Goal: Task Accomplishment & Management: Manage account settings

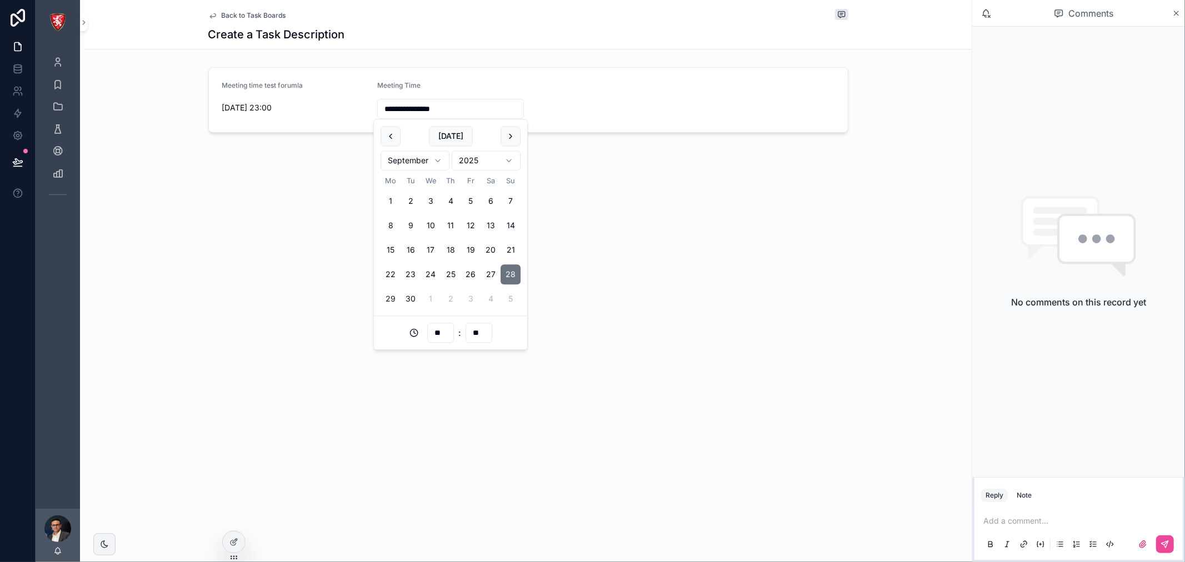
click at [217, 228] on div "**********" at bounding box center [526, 281] width 892 height 562
click at [233, 542] on icon at bounding box center [235, 541] width 4 height 4
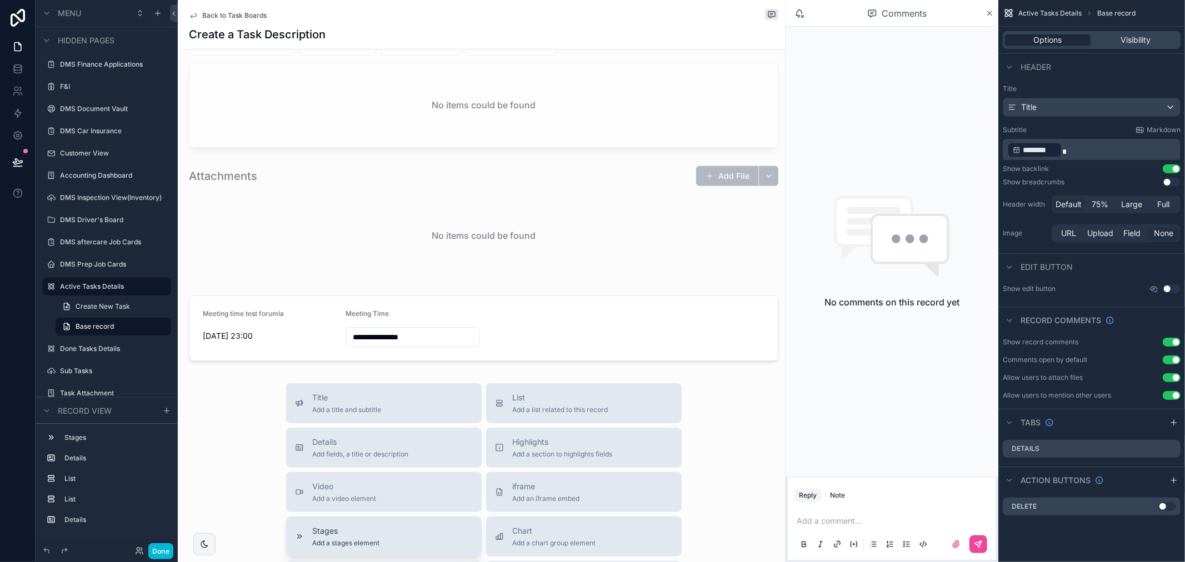
scroll to position [314, 0]
click at [485, 323] on div "scrollable content" at bounding box center [483, 332] width 603 height 74
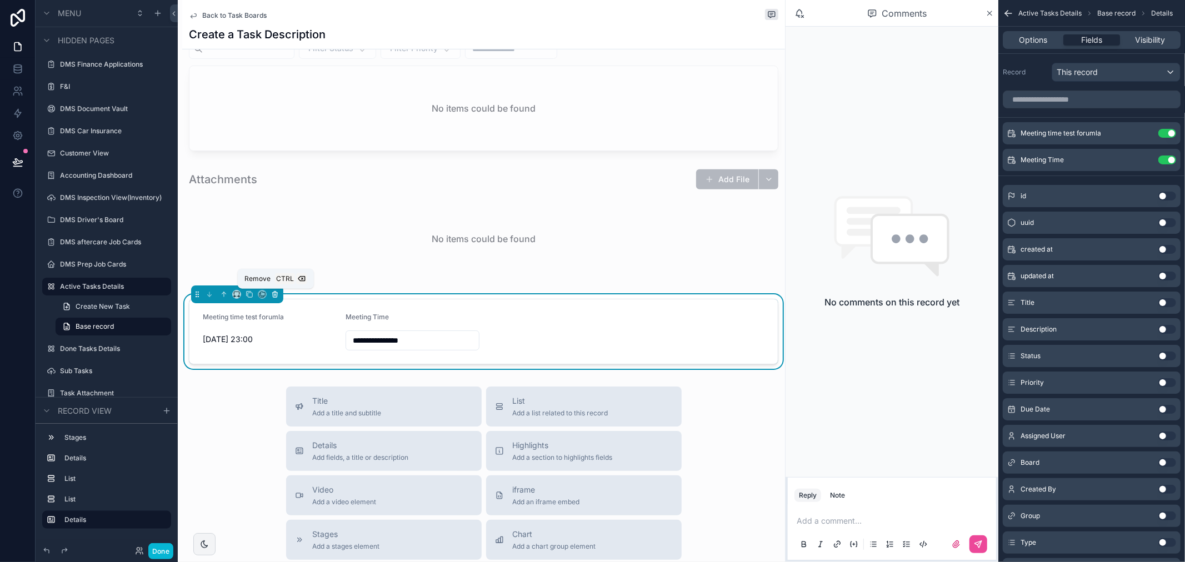
click at [273, 293] on icon "scrollable content" at bounding box center [275, 295] width 4 height 4
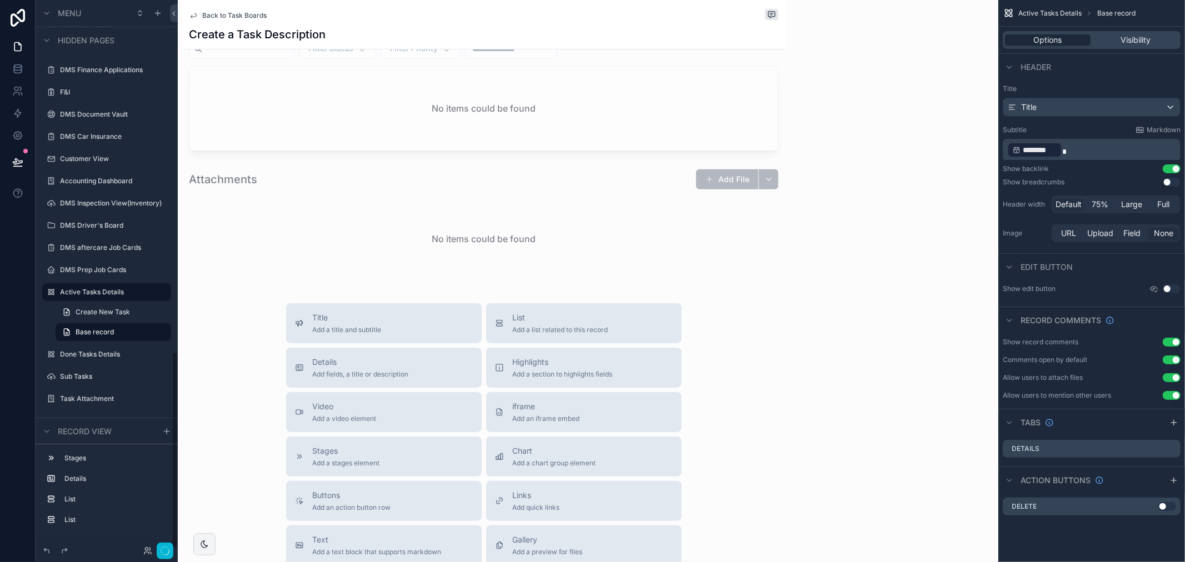
scroll to position [981, 0]
click at [14, 63] on icon at bounding box center [17, 68] width 11 height 11
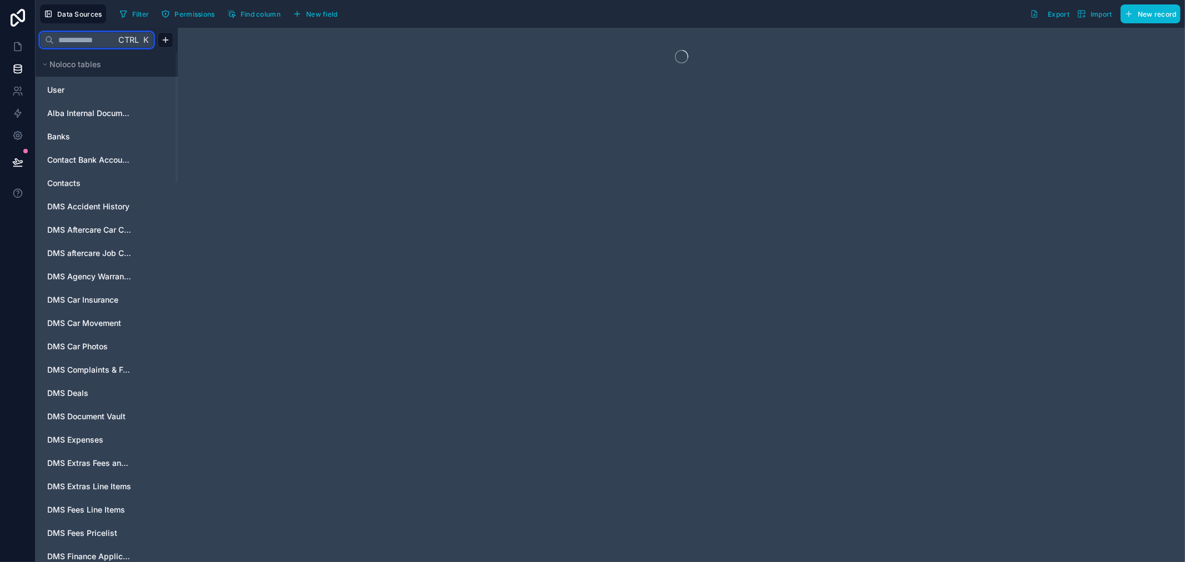
click at [84, 39] on input "text" at bounding box center [85, 40] width 62 height 20
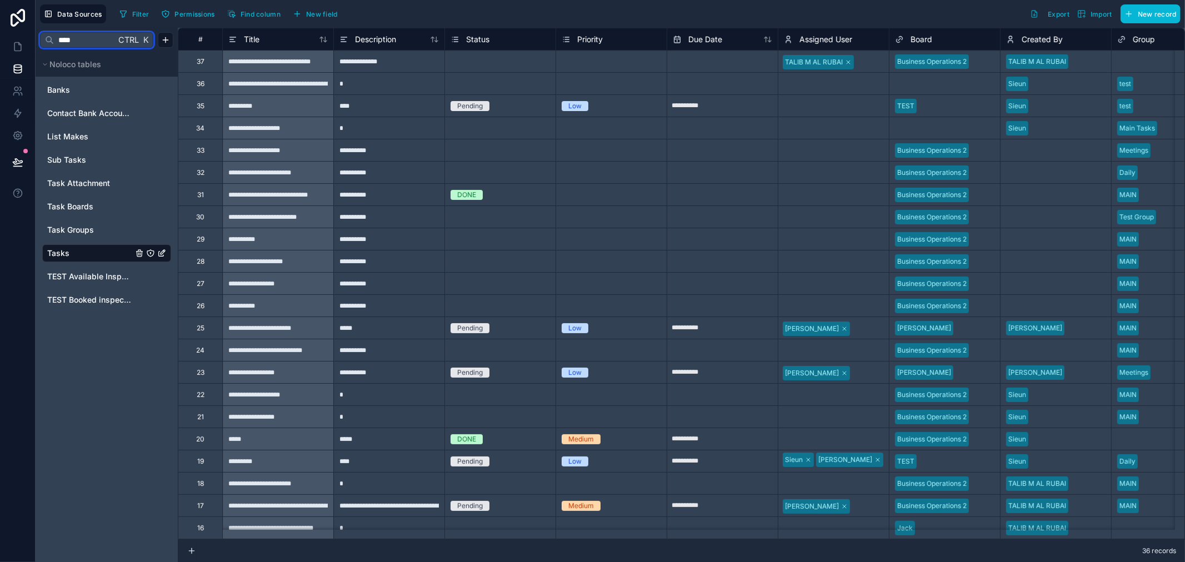
type input "****"
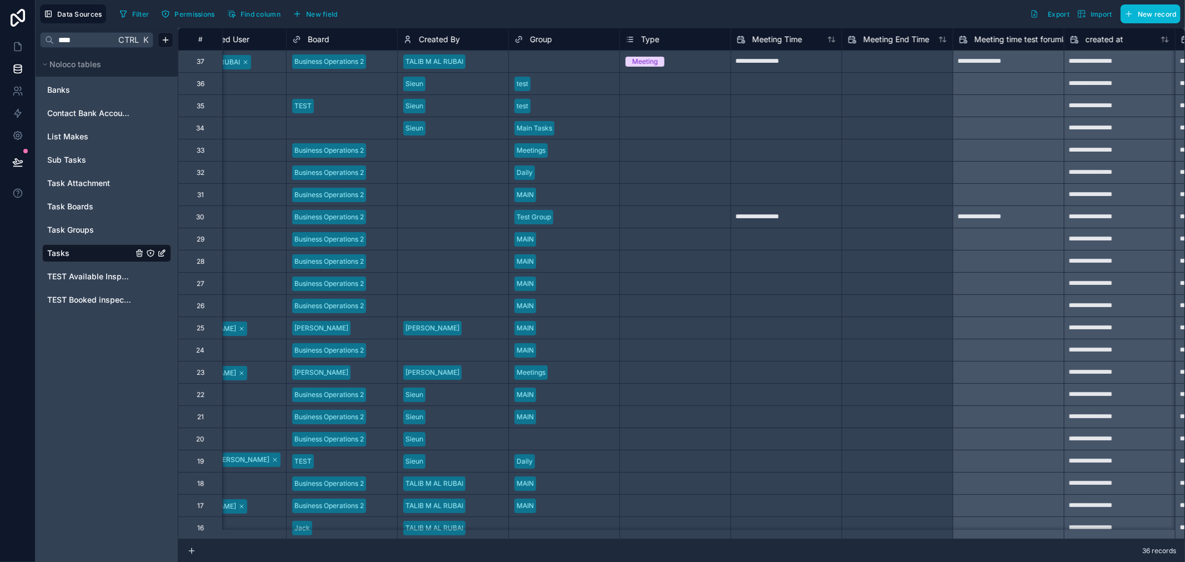
scroll to position [0, 617]
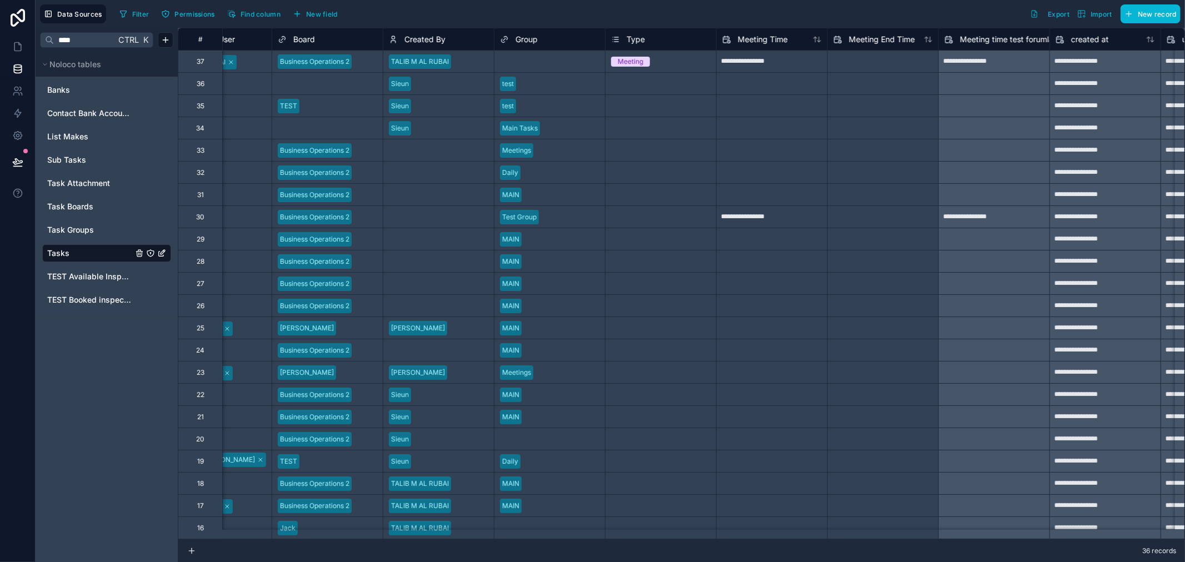
click at [1003, 37] on span "Meeting time test forumla" at bounding box center [1006, 39] width 93 height 11
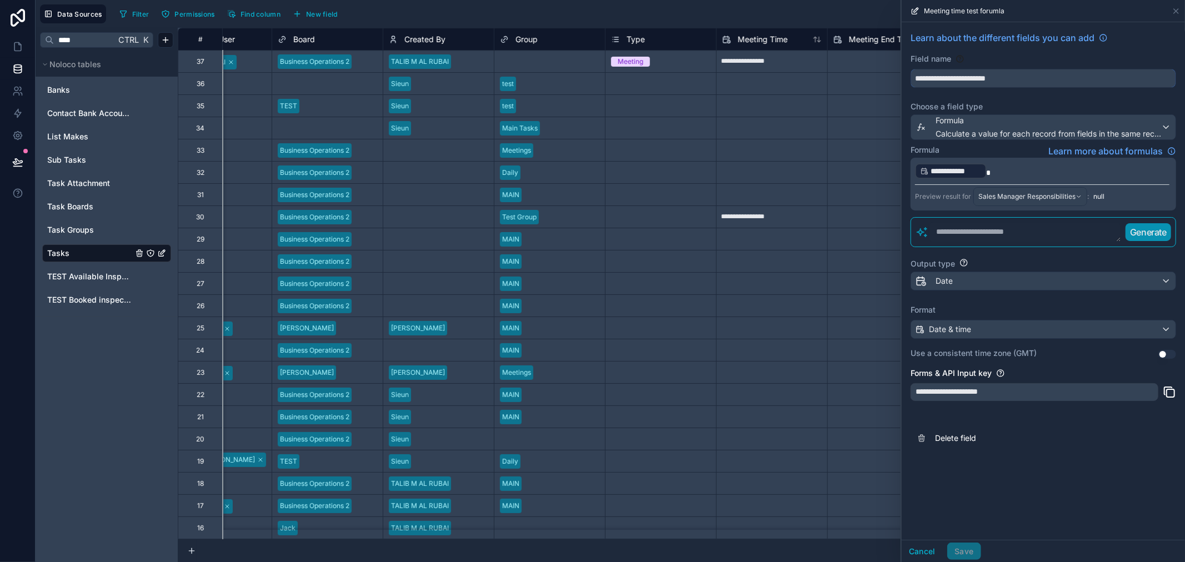
click at [988, 83] on input "**********" at bounding box center [1043, 78] width 265 height 18
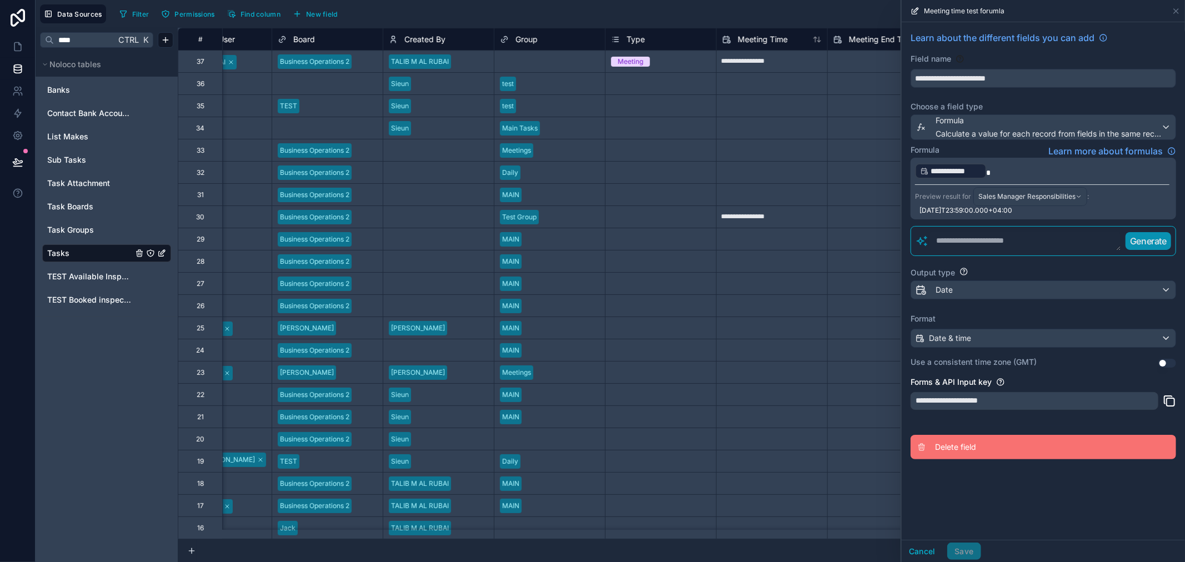
click at [964, 453] on button "Delete field" at bounding box center [1044, 447] width 266 height 24
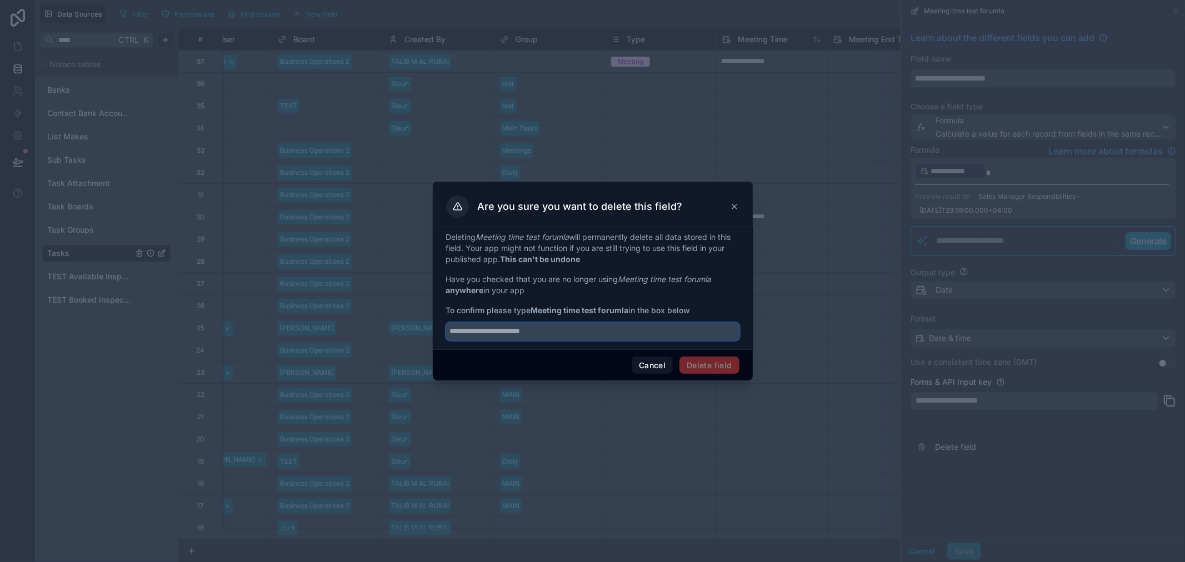
click at [692, 333] on input "text" at bounding box center [592, 332] width 293 height 18
paste input "**********"
type input "**********"
click at [699, 370] on button "Delete field" at bounding box center [709, 366] width 59 height 18
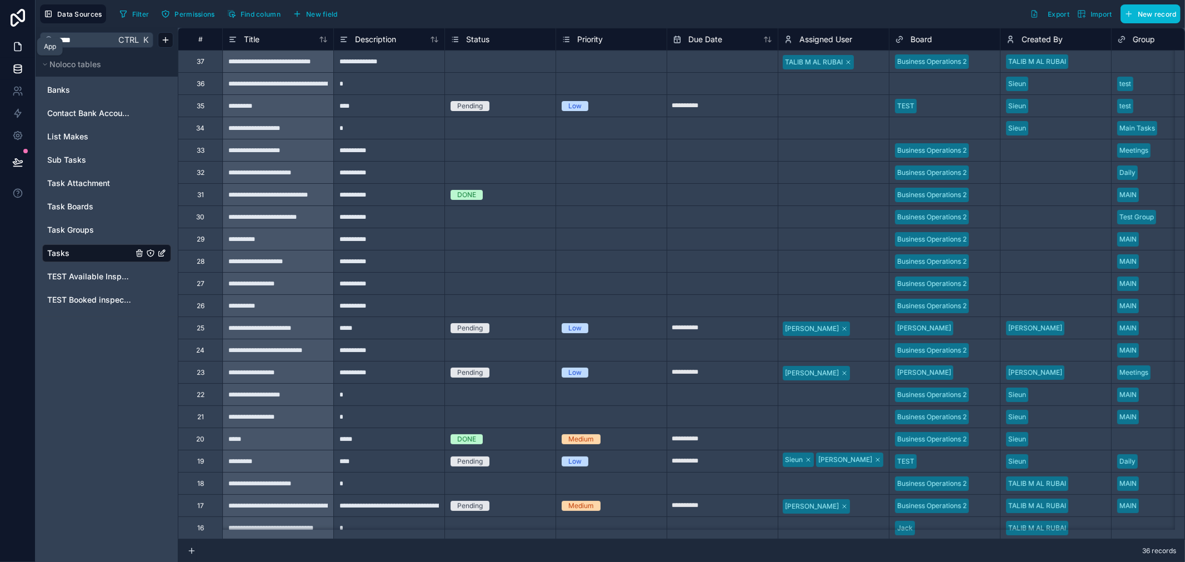
click at [23, 47] on icon at bounding box center [17, 46] width 11 height 11
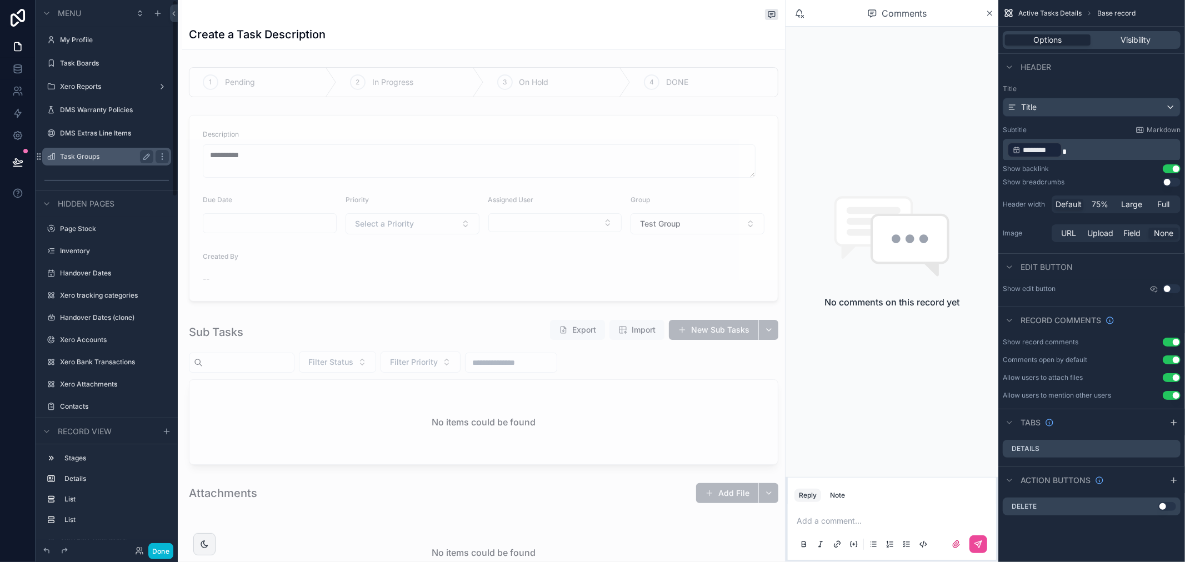
click at [111, 155] on label "Task Groups" at bounding box center [104, 156] width 89 height 9
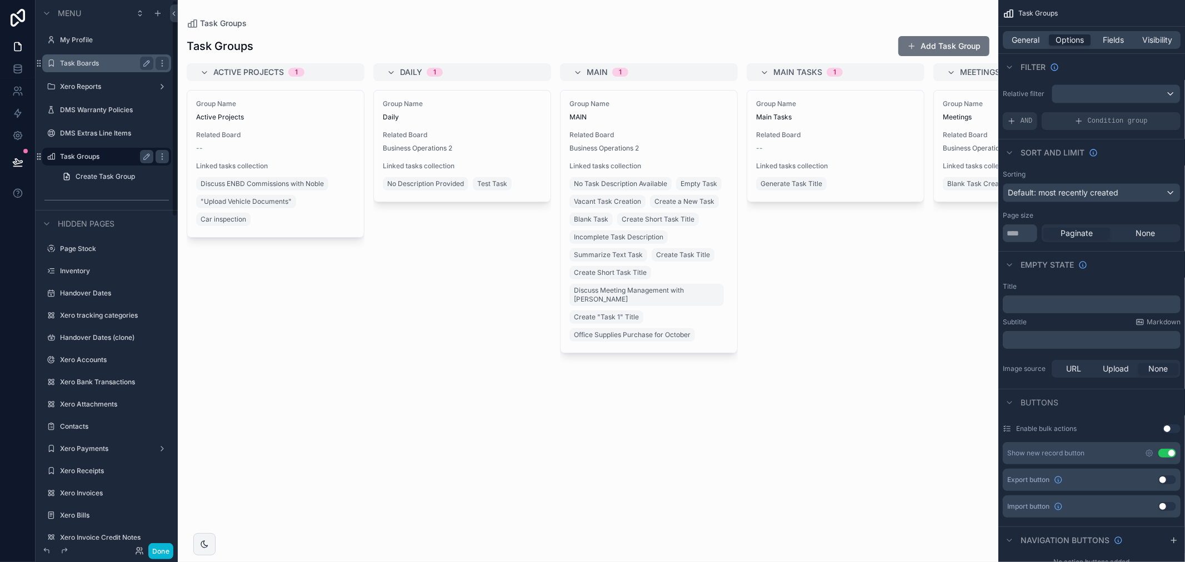
click at [121, 65] on label "Task Boards" at bounding box center [104, 63] width 89 height 9
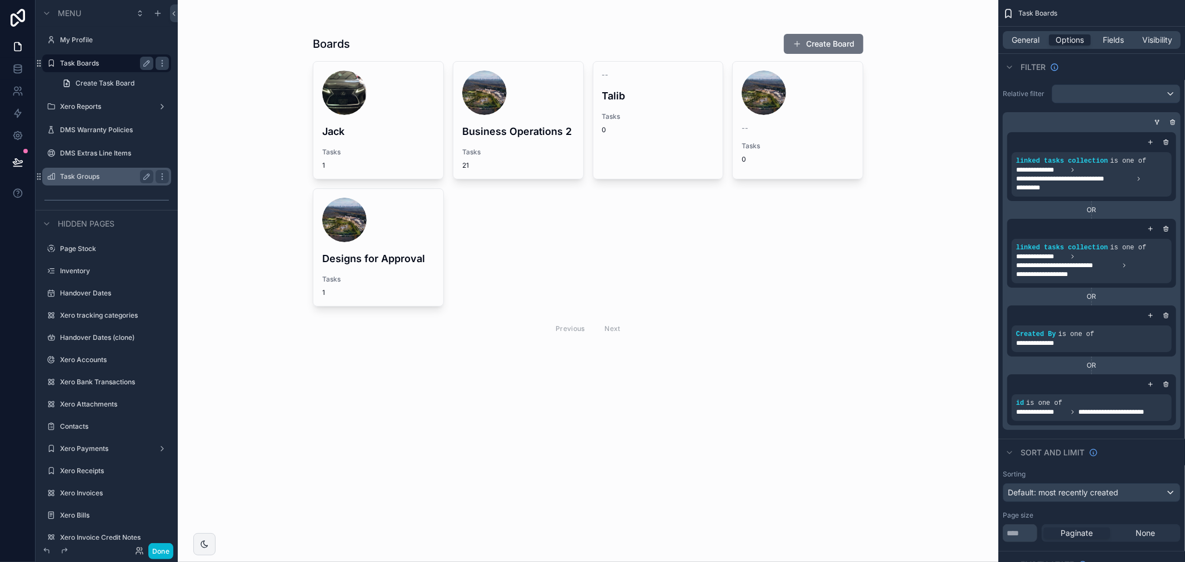
click at [501, 98] on div "scrollable content" at bounding box center [588, 188] width 569 height 377
click at [528, 107] on div "scrollable content" at bounding box center [518, 93] width 112 height 44
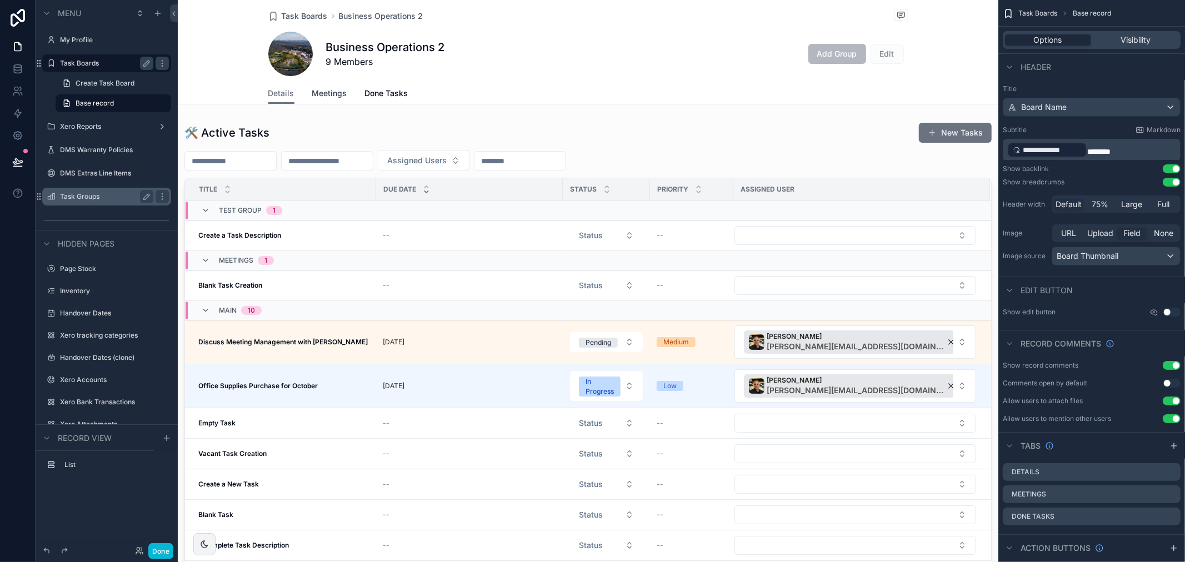
click at [324, 93] on span "Meetings" at bounding box center [329, 93] width 35 height 11
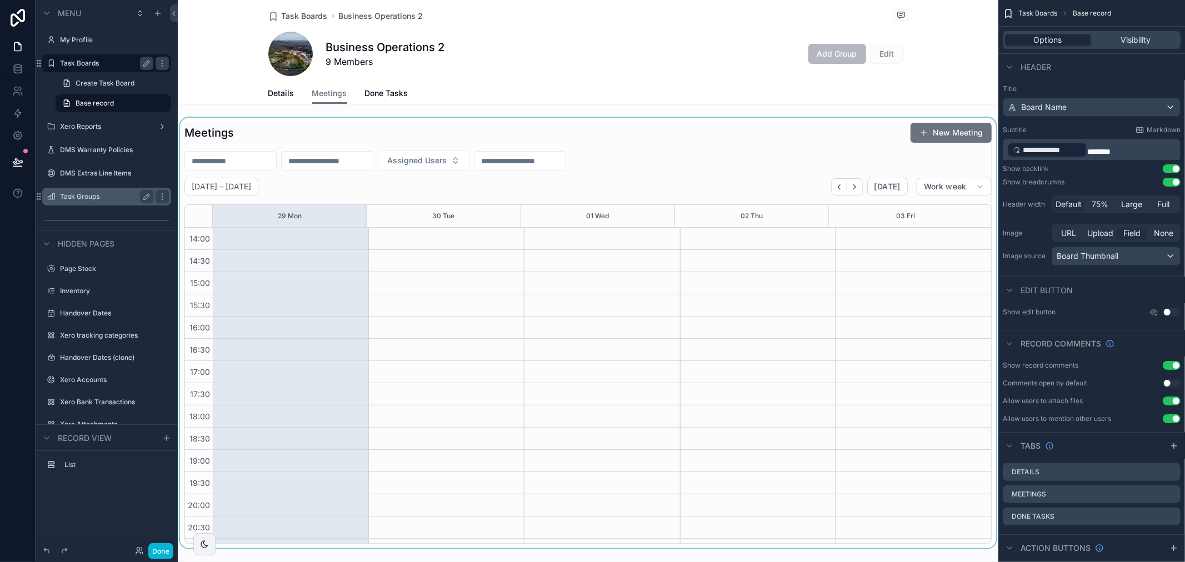
click at [833, 187] on div "scrollable content" at bounding box center [588, 333] width 821 height 431
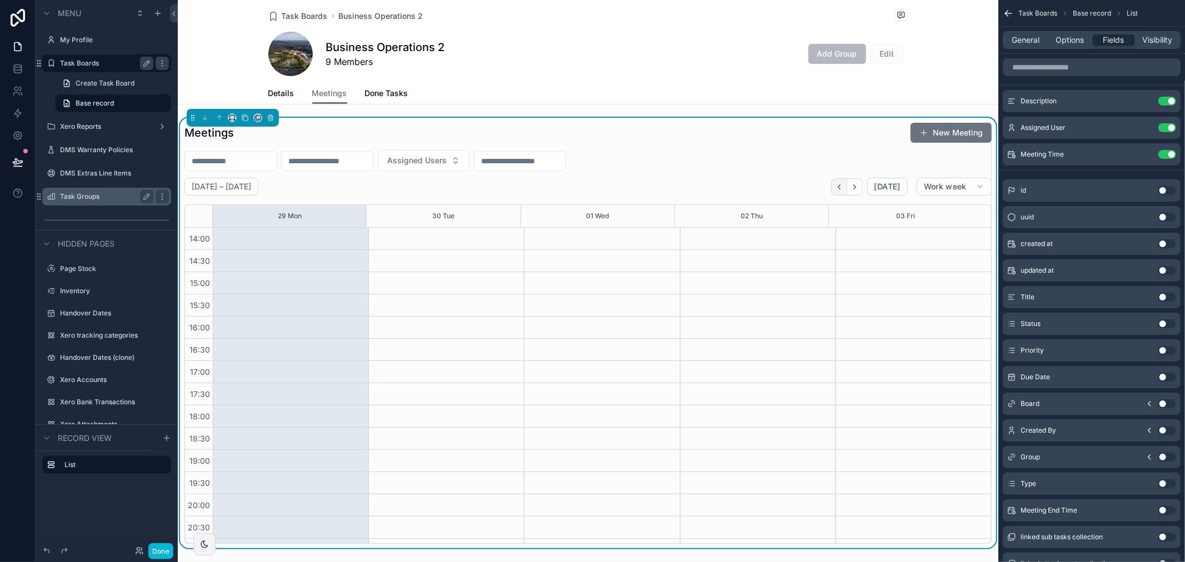
click at [835, 189] on icon "Back" at bounding box center [839, 187] width 8 height 8
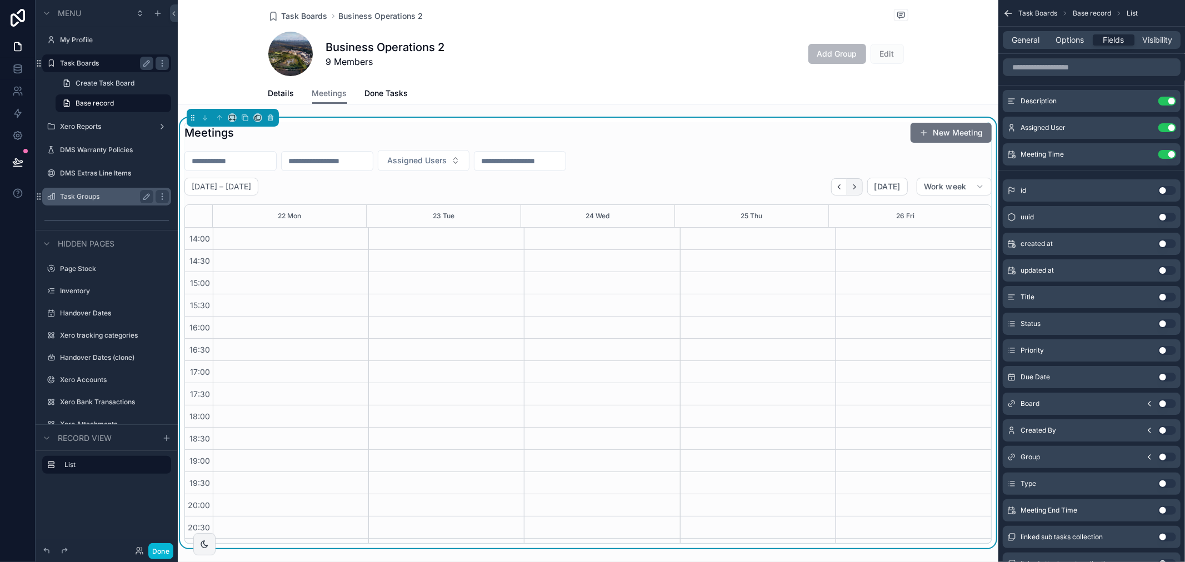
click at [851, 188] on icon "Next" at bounding box center [855, 187] width 8 height 8
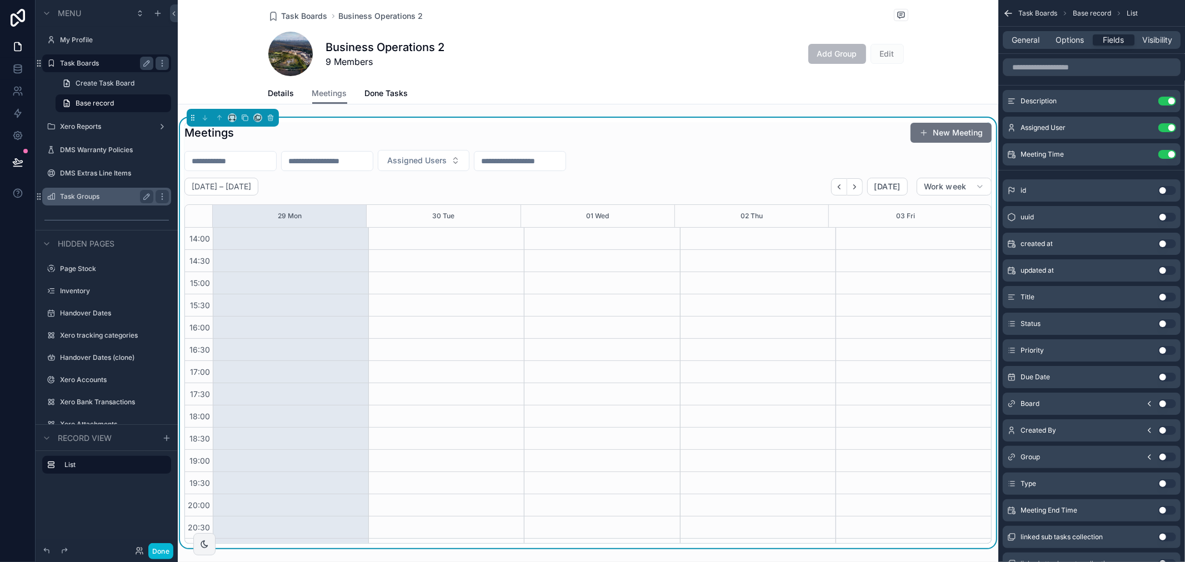
click at [784, 152] on div "Assigned Users" at bounding box center [589, 160] width 808 height 21
click at [1031, 46] on div "General Options Fields Visibility" at bounding box center [1092, 40] width 178 height 18
click at [1037, 40] on span "General" at bounding box center [1027, 39] width 28 height 11
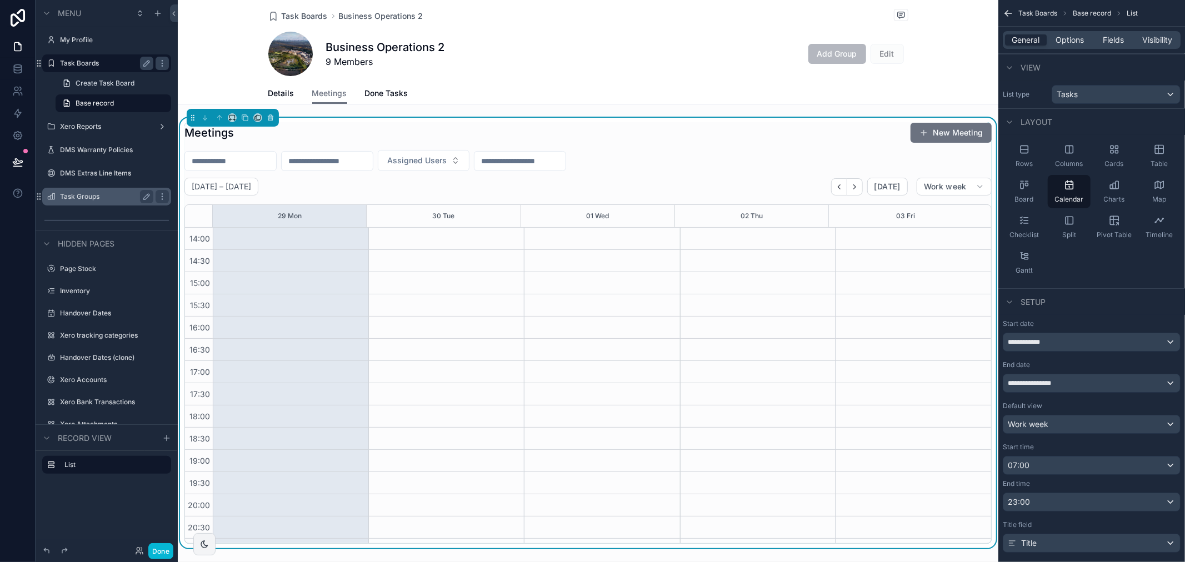
scroll to position [62, 0]
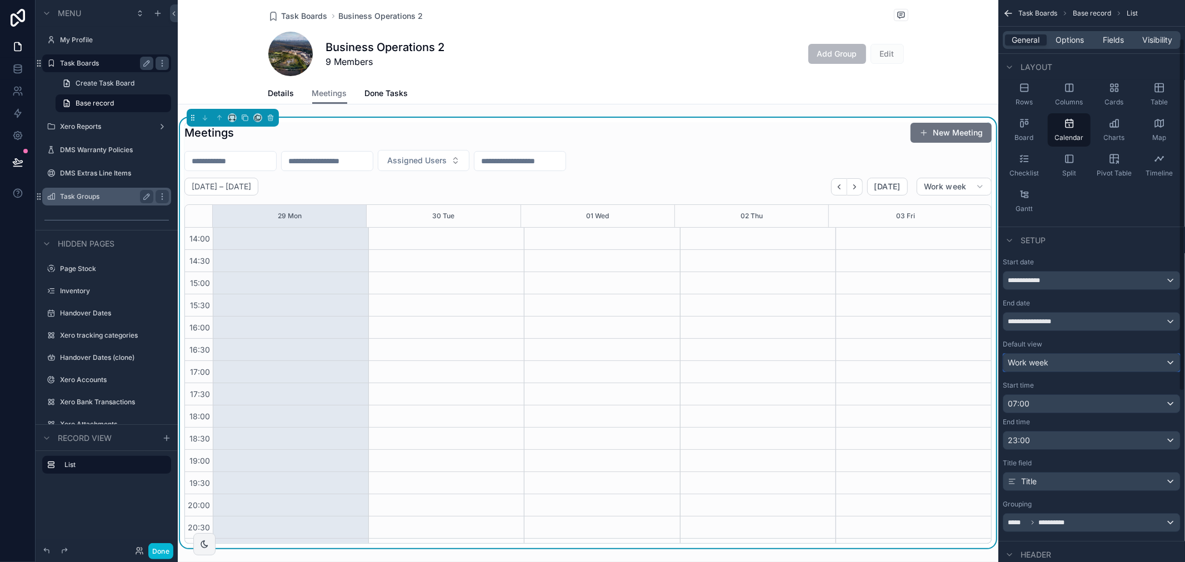
click at [1058, 361] on div "Work week" at bounding box center [1092, 363] width 177 height 18
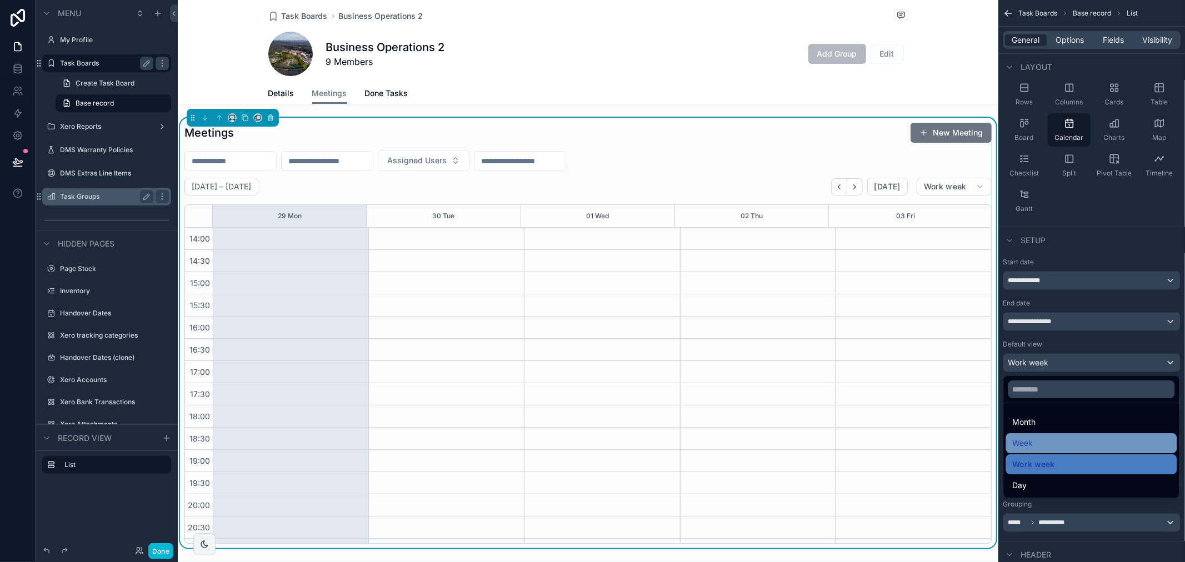
click at [1059, 447] on div "Week" at bounding box center [1092, 443] width 158 height 13
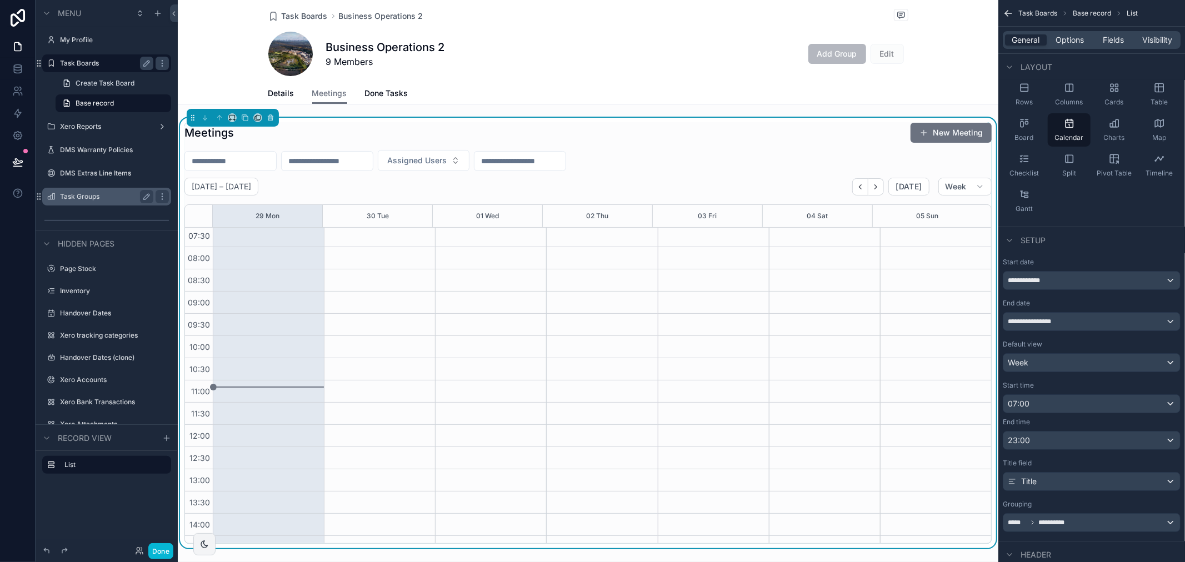
scroll to position [0, 0]
click at [856, 190] on icon "Back" at bounding box center [860, 187] width 8 height 8
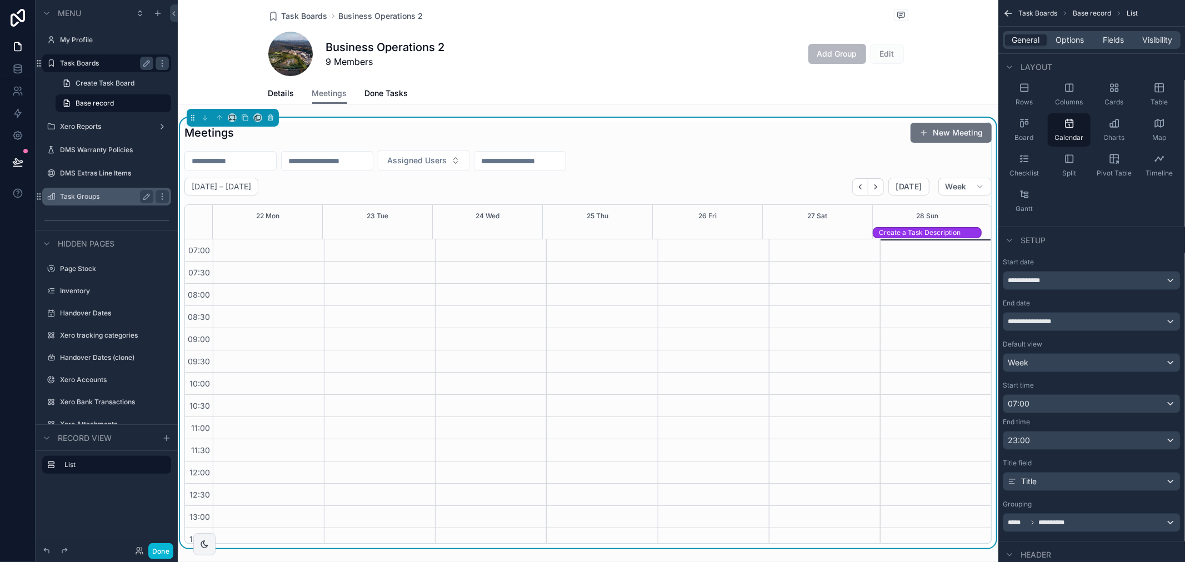
click at [741, 145] on div "Meetings New Meeting Assigned Users [DATE] – [DATE] [DATE] Week 22 Mon 23 Tue 2…" at bounding box center [589, 333] width 808 height 422
click at [1116, 41] on span "Fields" at bounding box center [1114, 39] width 21 height 11
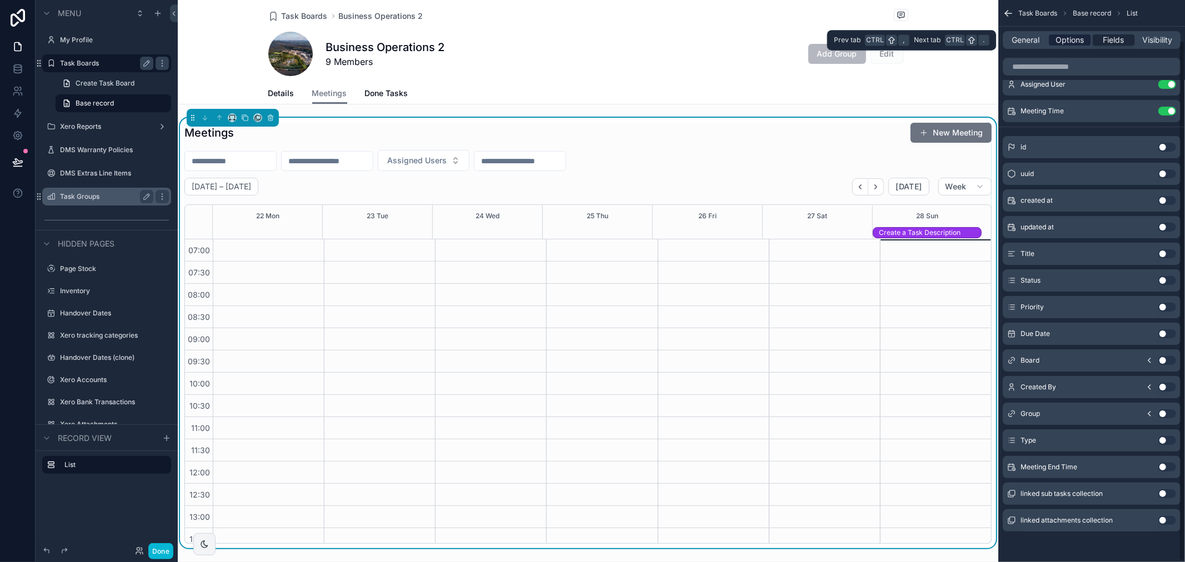
click at [1078, 39] on span "Options" at bounding box center [1070, 39] width 28 height 11
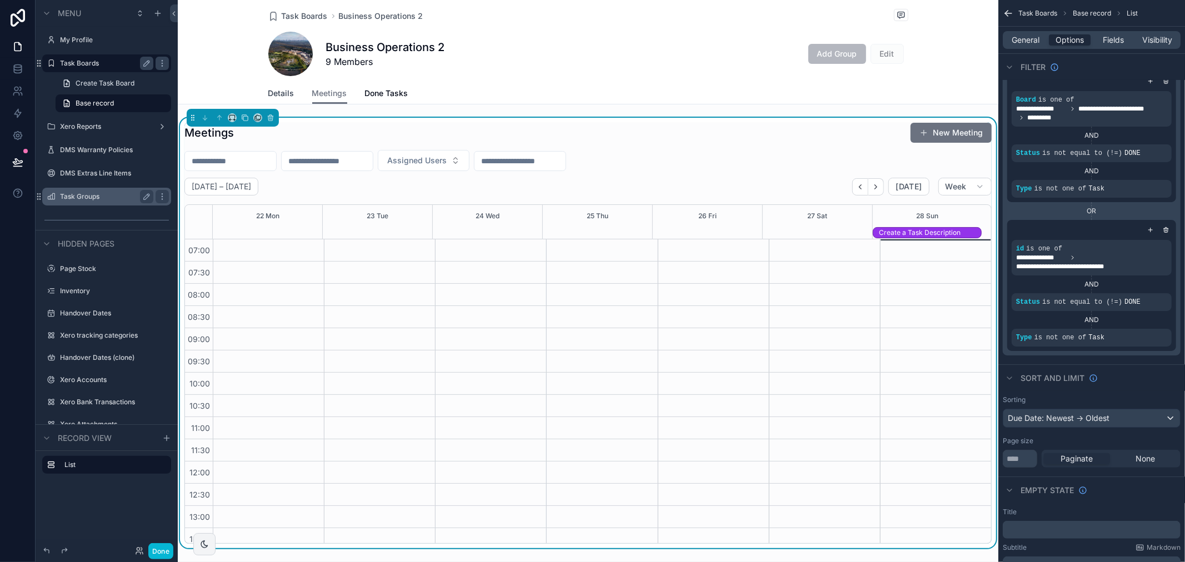
click at [275, 96] on span "Details" at bounding box center [281, 93] width 26 height 11
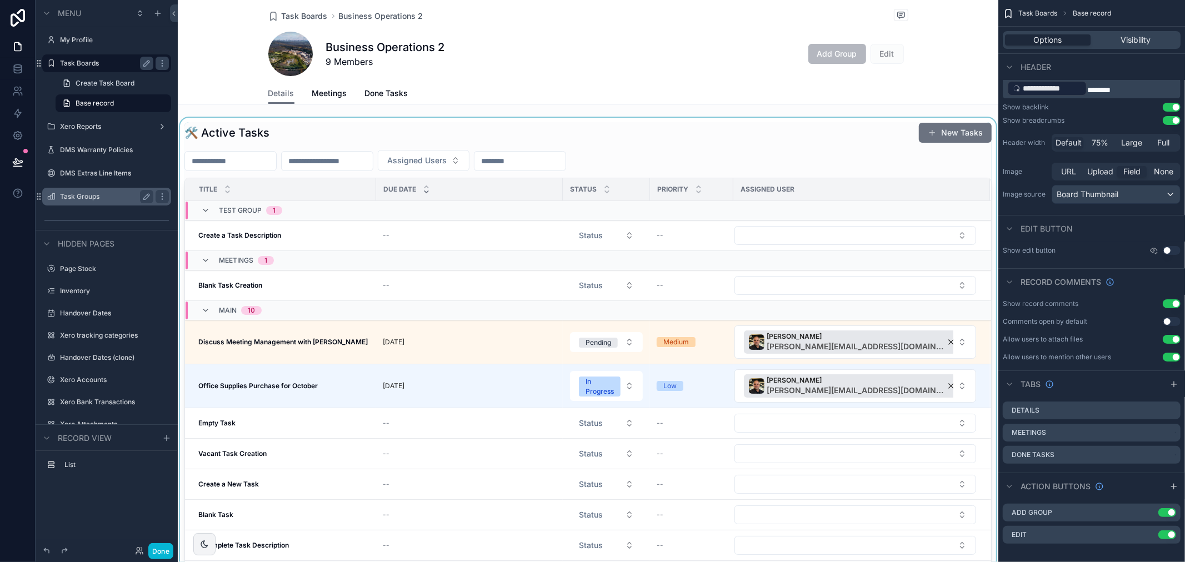
click at [949, 130] on div "scrollable content" at bounding box center [588, 361] width 821 height 487
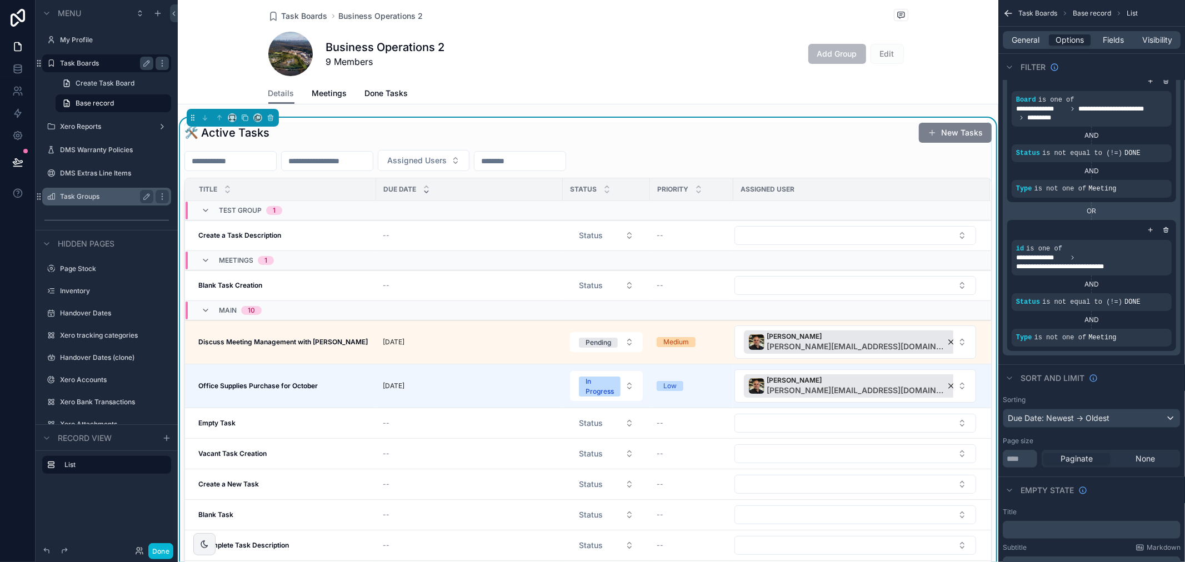
click at [940, 134] on button "New Tasks" at bounding box center [955, 133] width 73 height 20
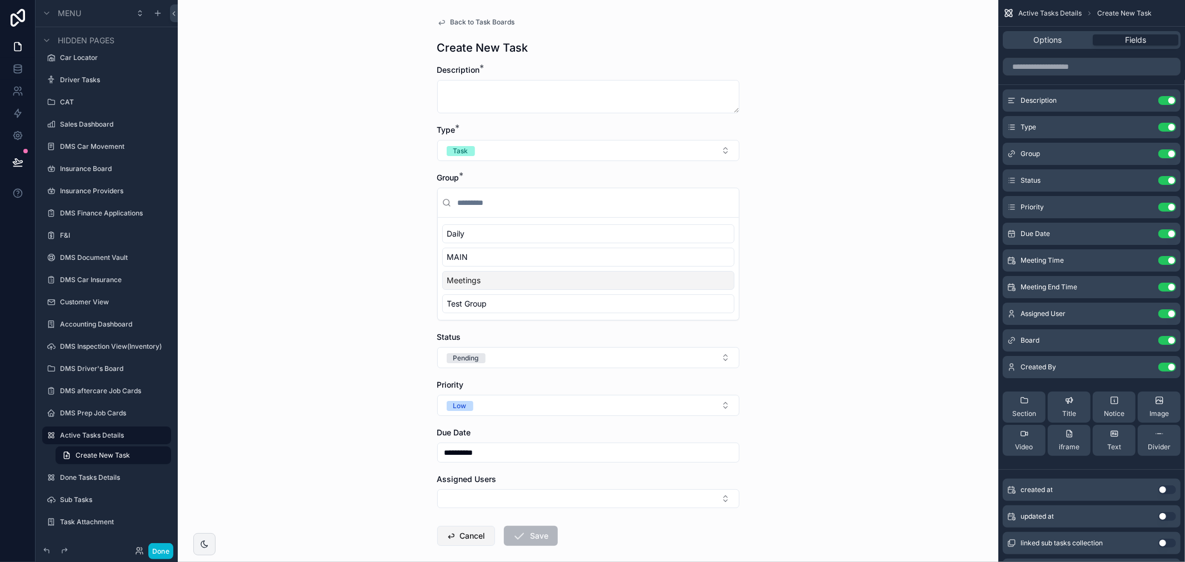
click at [465, 541] on button "Cancel" at bounding box center [466, 536] width 58 height 20
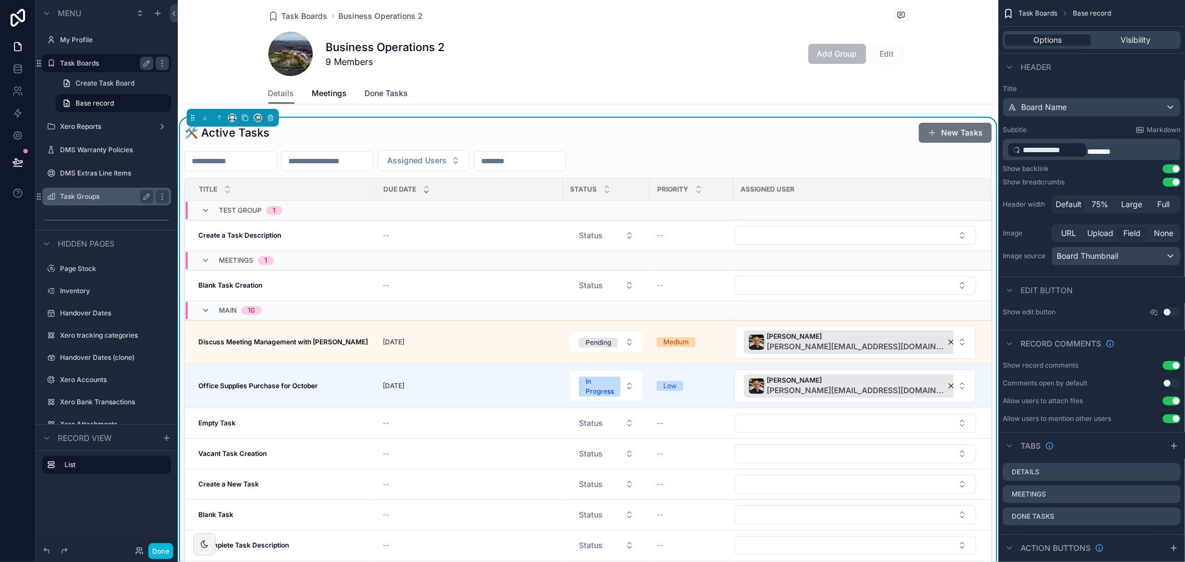
click at [383, 93] on span "Done Tasks" at bounding box center [386, 93] width 43 height 11
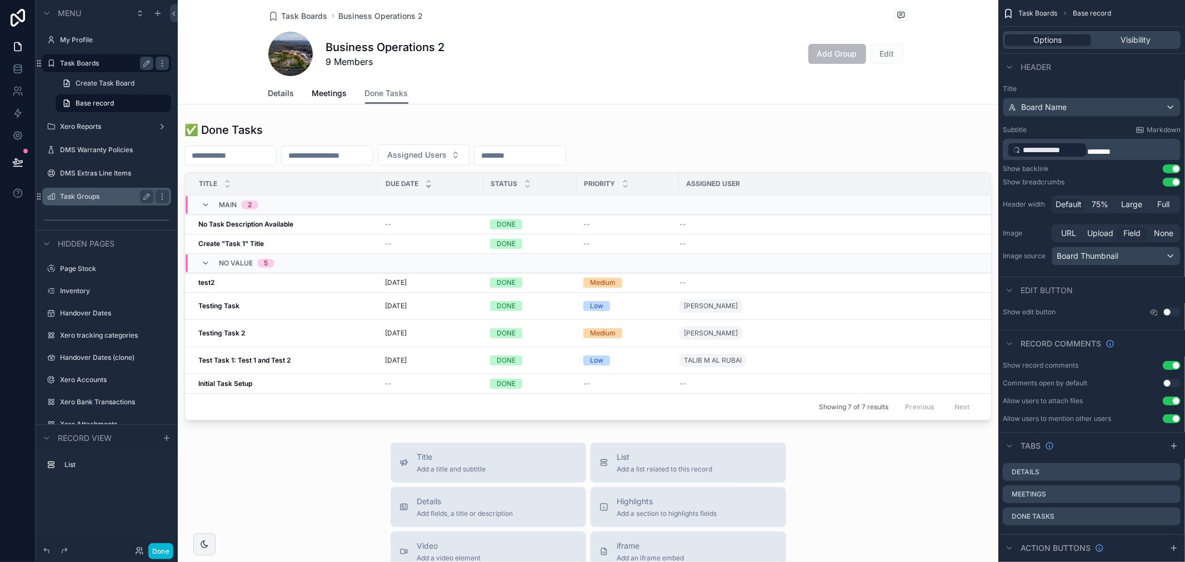
click at [287, 93] on span "Details" at bounding box center [281, 93] width 26 height 11
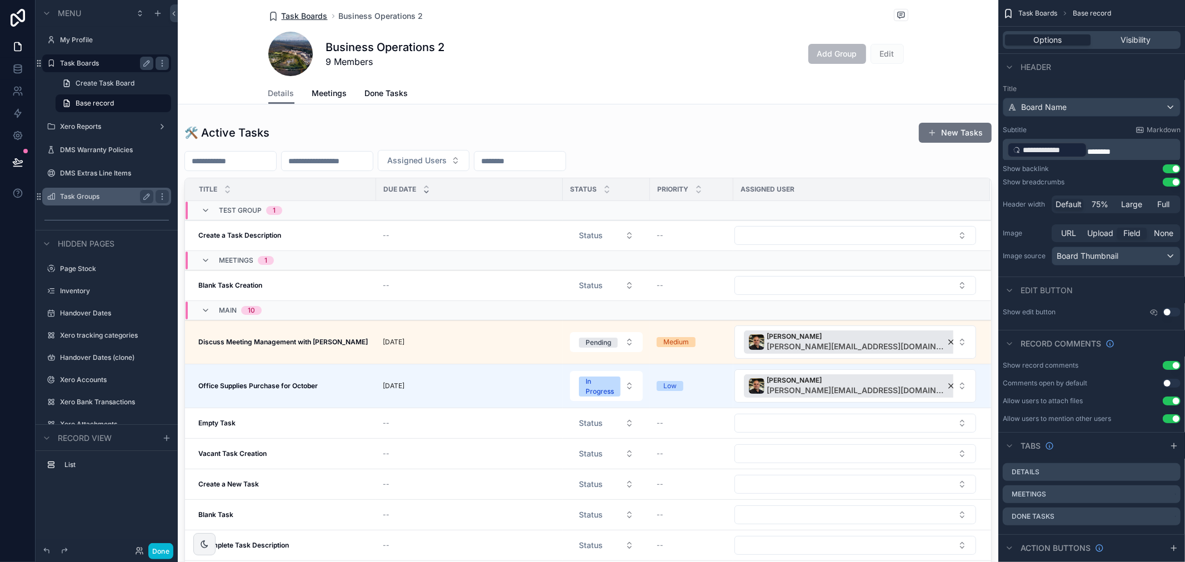
click at [296, 11] on span "Task Boards" at bounding box center [305, 16] width 46 height 11
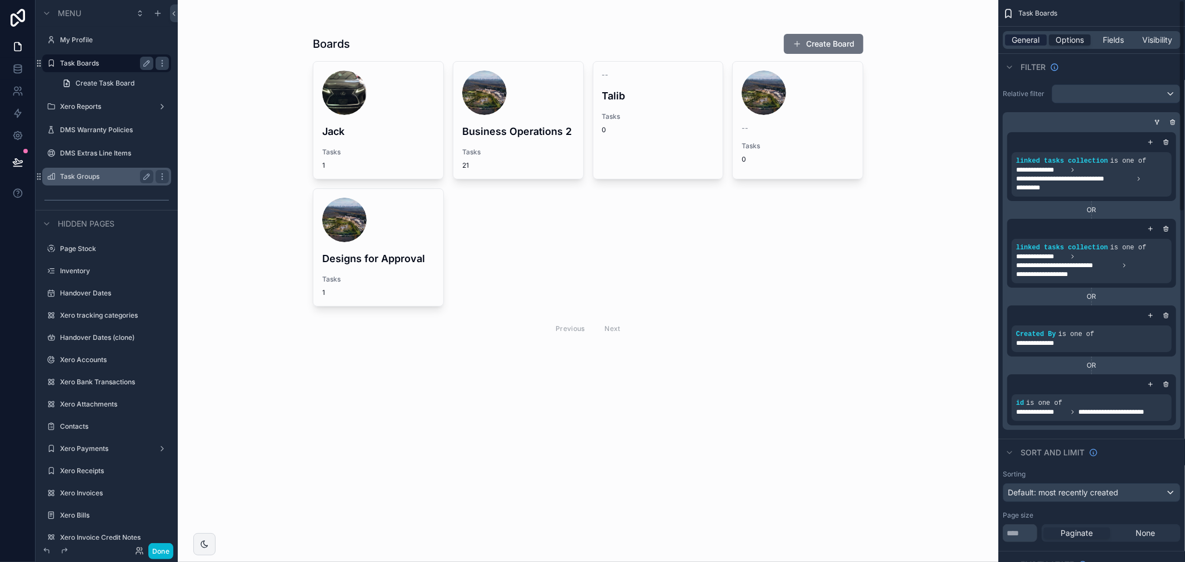
click at [1023, 39] on span "General" at bounding box center [1027, 39] width 28 height 11
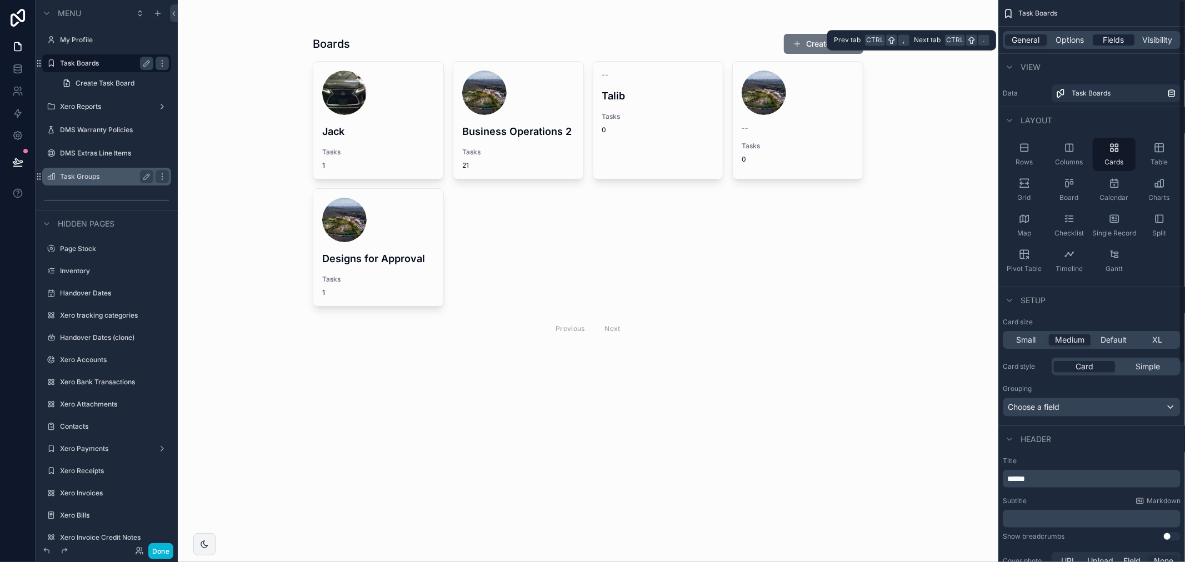
click at [1102, 37] on div "Fields" at bounding box center [1114, 39] width 42 height 11
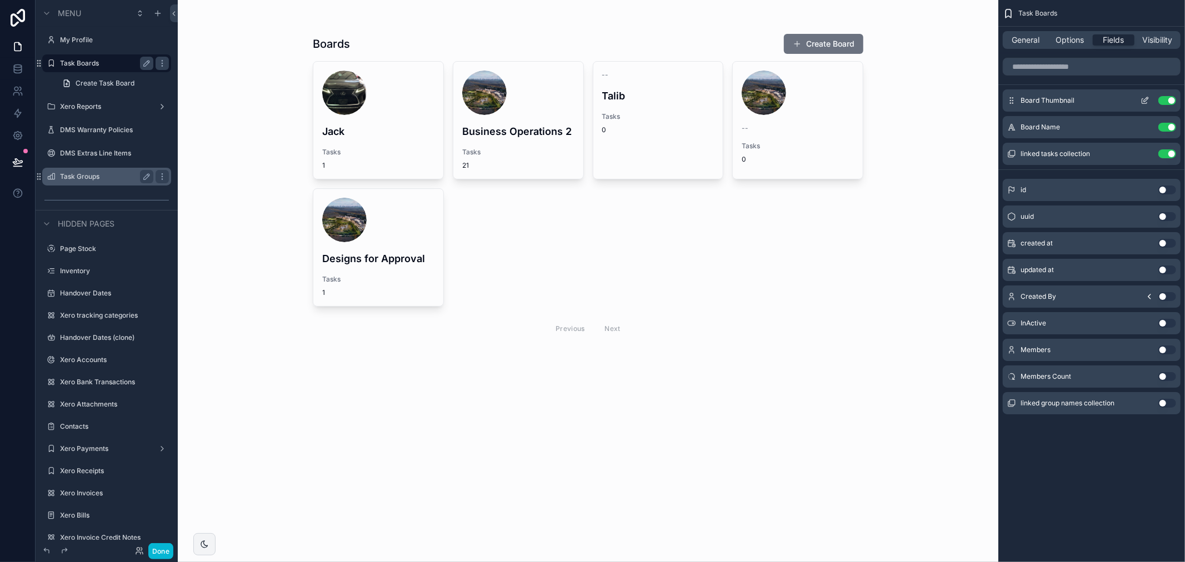
click at [1145, 102] on icon "scrollable content" at bounding box center [1146, 99] width 4 height 4
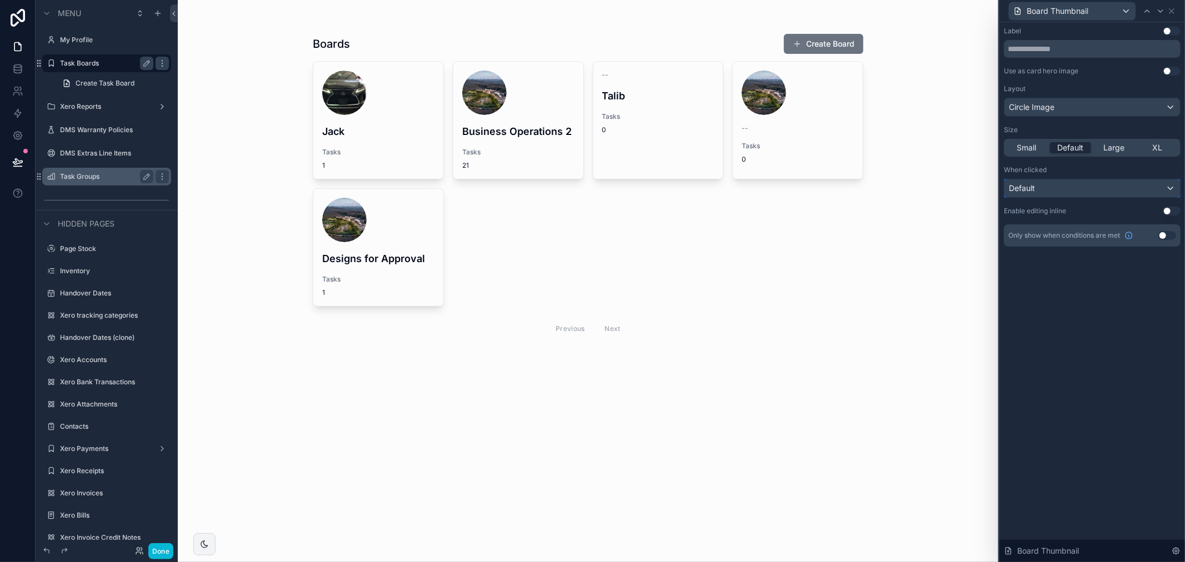
click at [1106, 187] on div "Default" at bounding box center [1093, 189] width 176 height 18
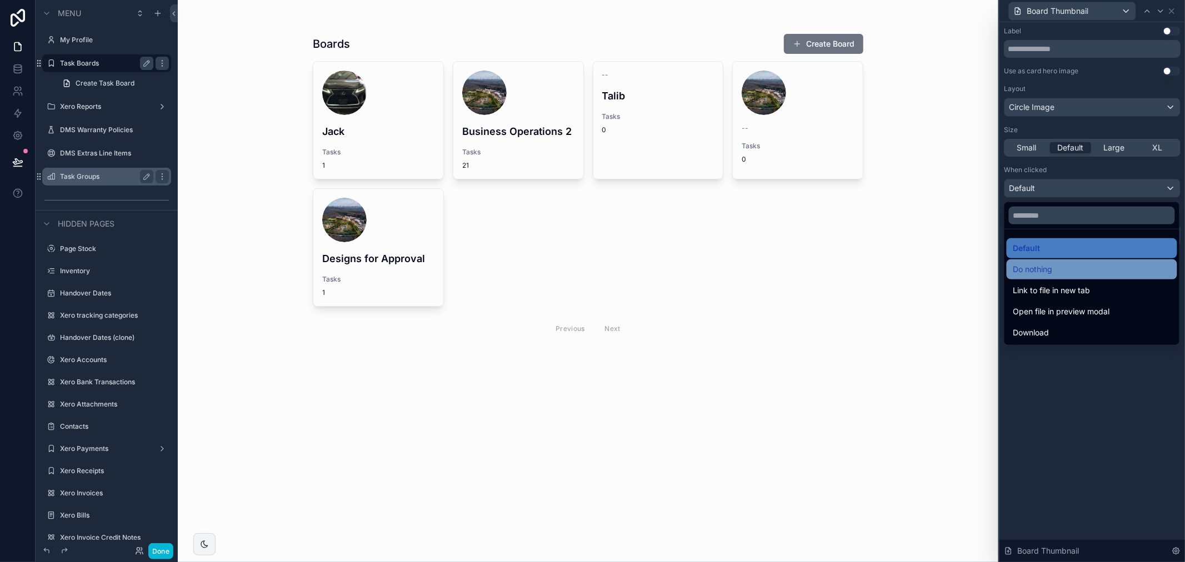
click at [1067, 263] on div "Do nothing" at bounding box center [1092, 269] width 157 height 13
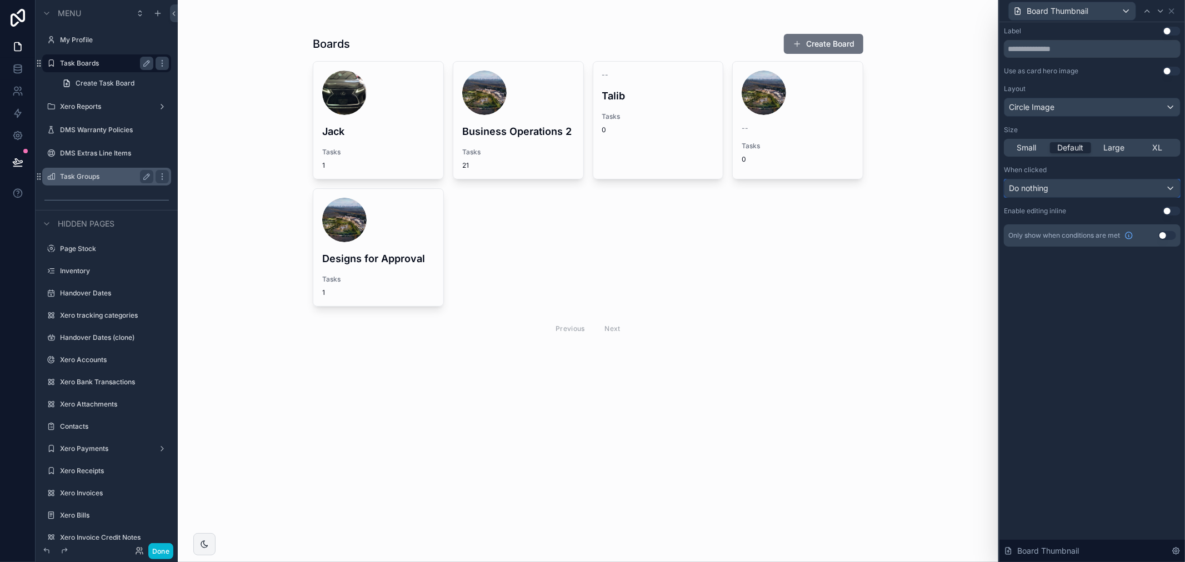
click at [1117, 190] on div "Do nothing" at bounding box center [1093, 189] width 176 height 18
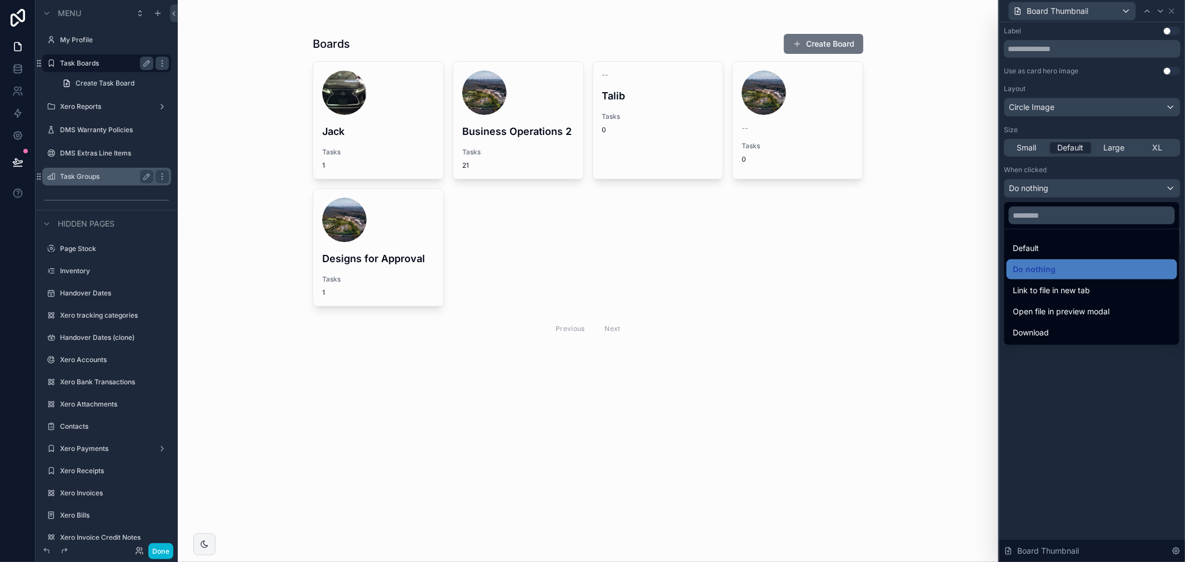
click at [1029, 407] on div at bounding box center [1093, 281] width 186 height 562
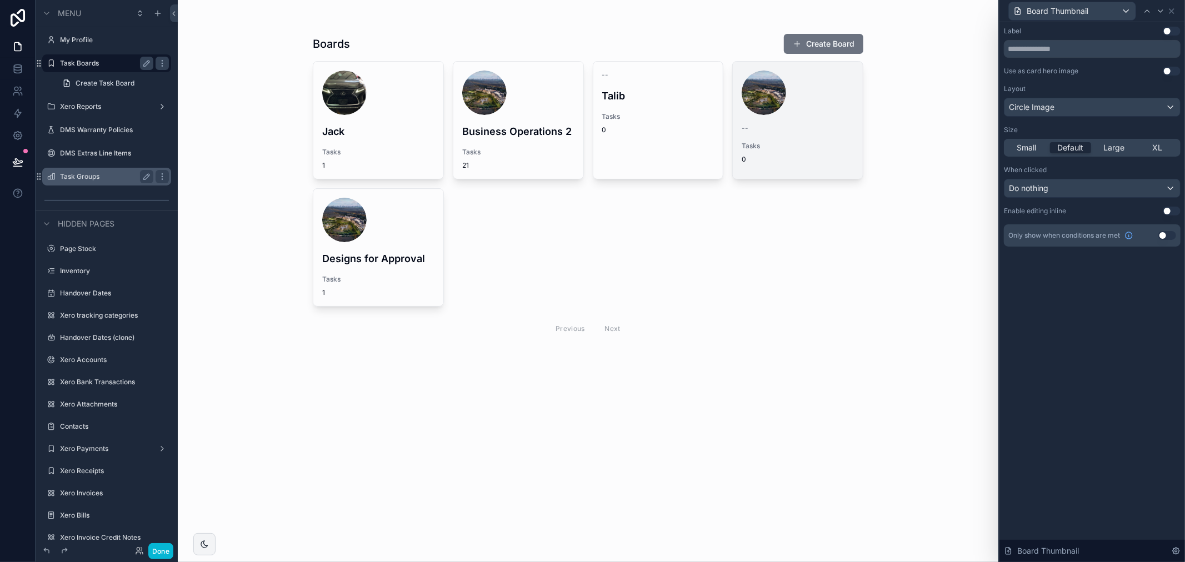
click at [778, 99] on div "scrollable content" at bounding box center [764, 93] width 44 height 44
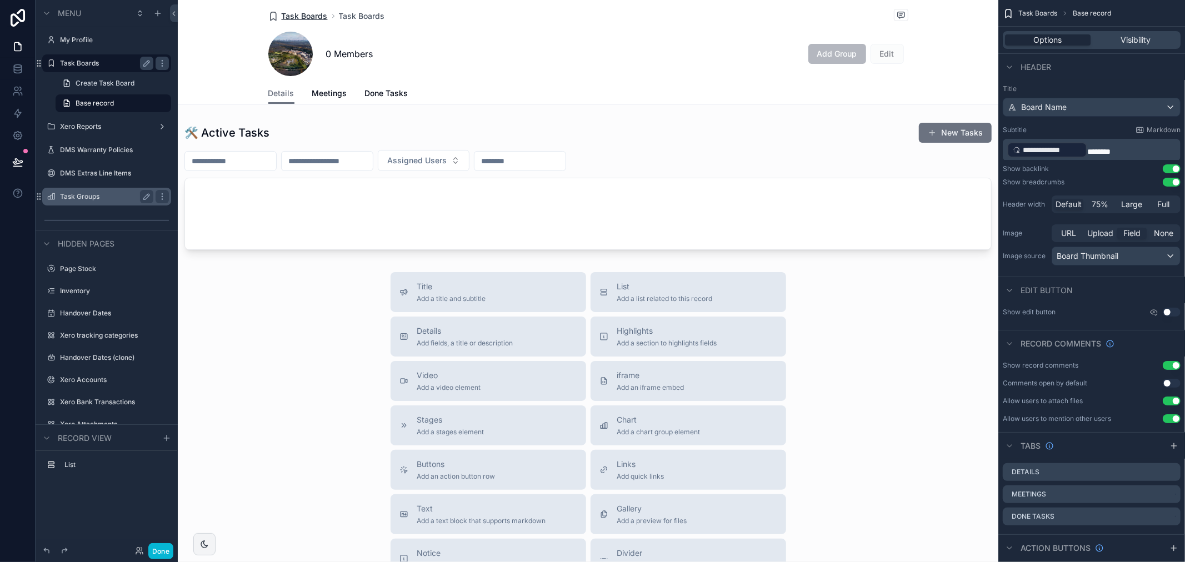
click at [312, 16] on span "Task Boards" at bounding box center [305, 16] width 46 height 11
